Goal: Information Seeking & Learning: Learn about a topic

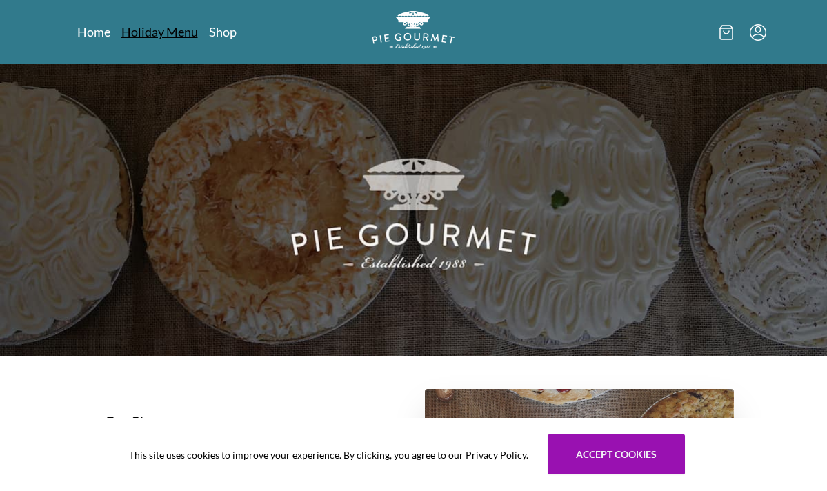
click at [174, 33] on link "Holiday Menu" at bounding box center [159, 31] width 77 height 17
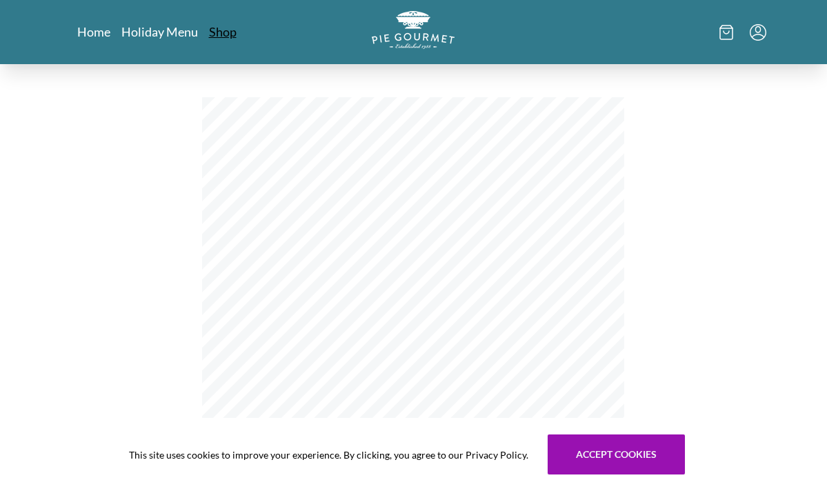
click at [216, 32] on link "Shop" at bounding box center [223, 31] width 28 height 17
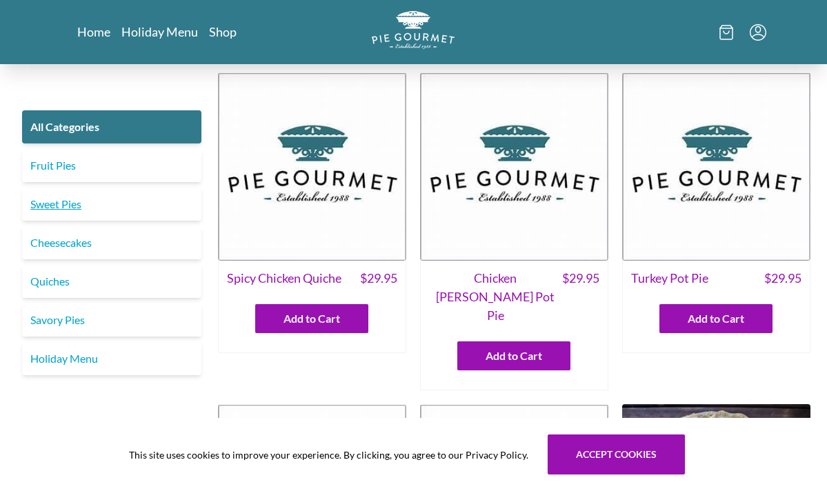
click at [103, 202] on link "Sweet Pies" at bounding box center [111, 204] width 179 height 33
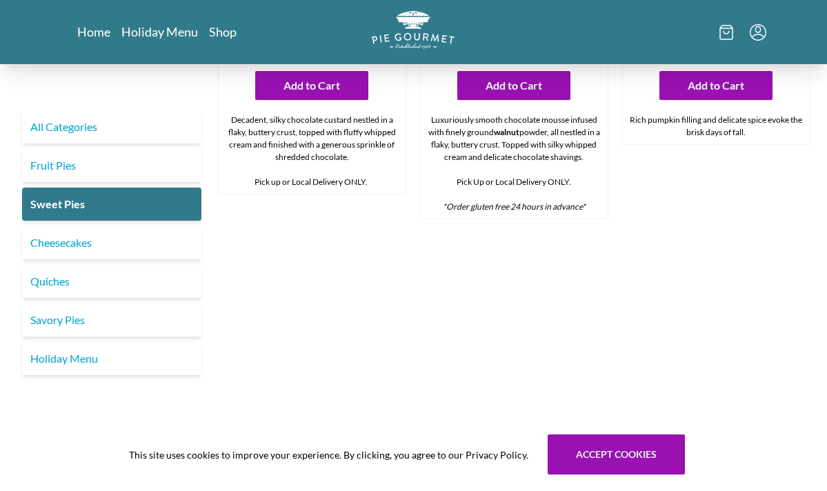
scroll to position [605, 0]
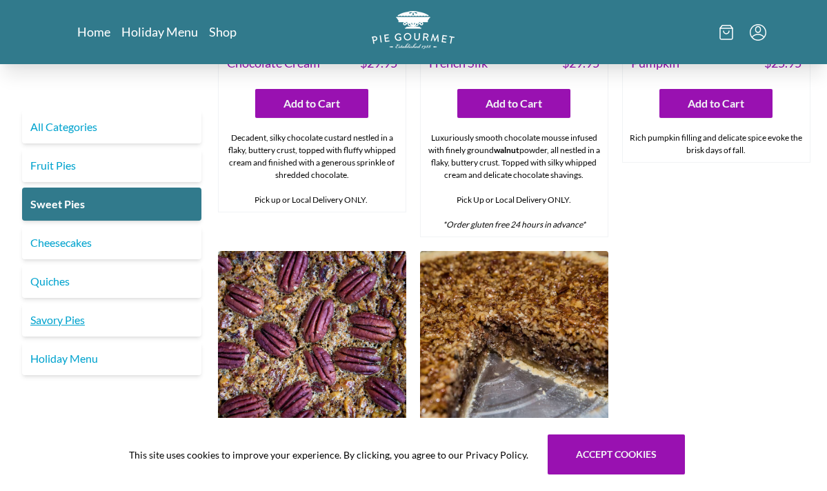
click at [57, 313] on link "Savory Pies" at bounding box center [111, 319] width 179 height 33
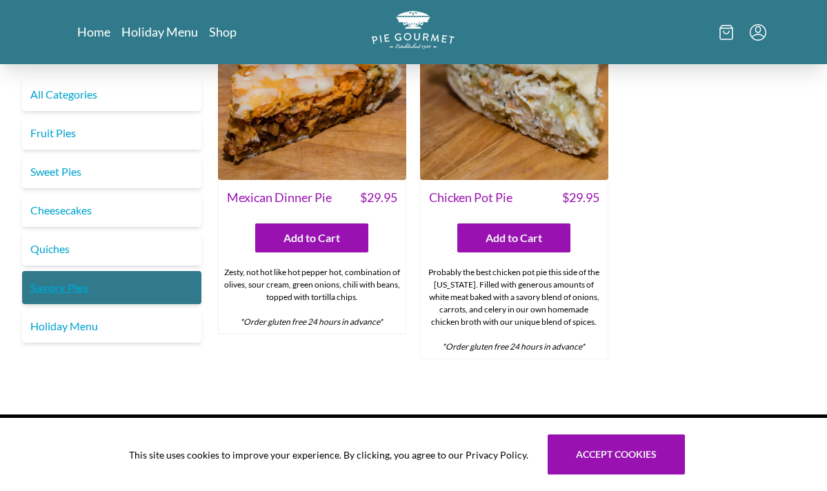
scroll to position [808, 0]
click at [37, 117] on link "Fruit Pies" at bounding box center [111, 133] width 179 height 33
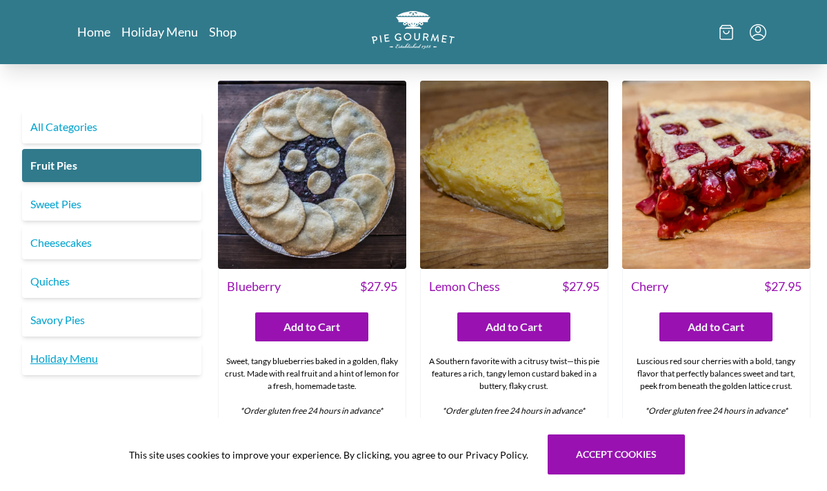
click at [49, 360] on link "Holiday Menu" at bounding box center [111, 358] width 179 height 33
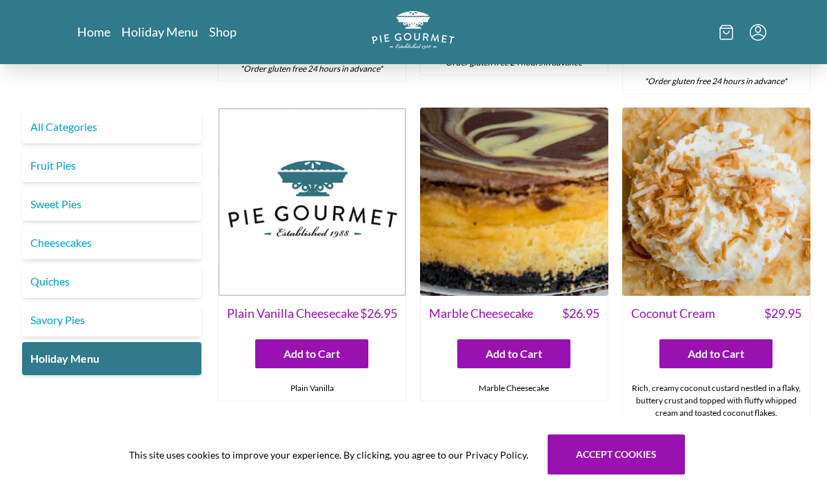
scroll to position [354, 0]
